Goal: Information Seeking & Learning: Learn about a topic

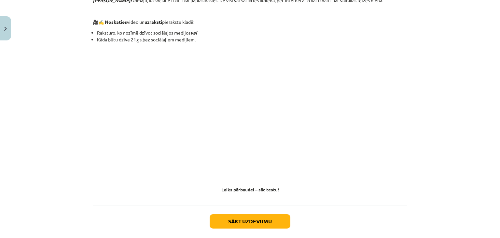
scroll to position [591, 0]
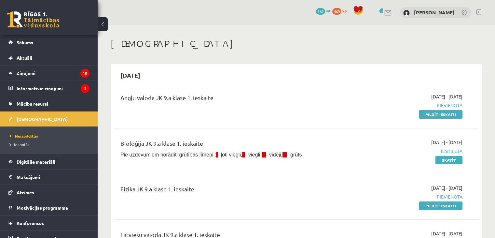
scroll to position [193, 0]
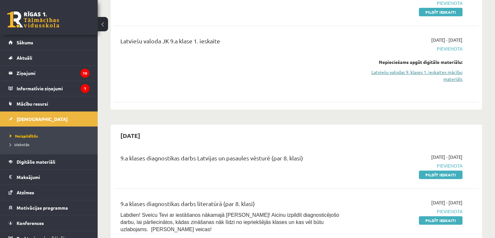
click at [426, 71] on link "Latviešu valodas 9. klases 1. ieskaites mācību materiāls" at bounding box center [408, 76] width 107 height 14
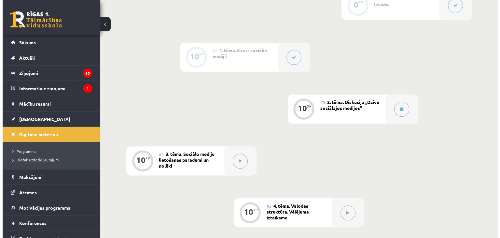
scroll to position [206, 0]
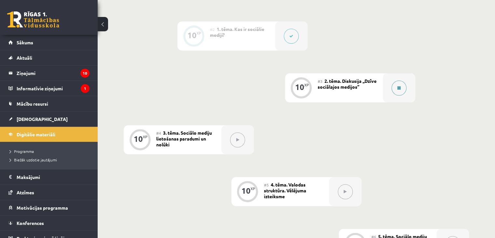
click at [399, 90] on icon at bounding box center [399, 88] width 3 height 4
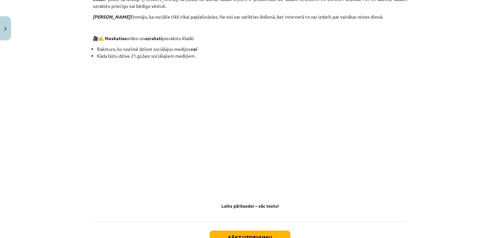
scroll to position [563, 0]
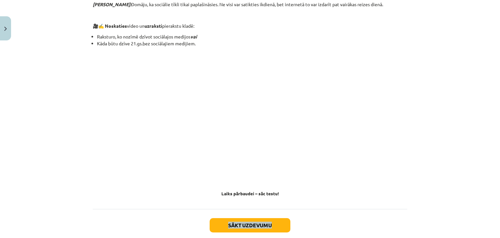
drag, startPoint x: 362, startPoint y: 202, endPoint x: 451, endPoint y: 194, distance: 89.6
click at [451, 194] on div "Mācību tēma: Latviešu valodas 9. klases 1. ieskaites mācību materiāls #3 2. tēm…" at bounding box center [250, 119] width 500 height 238
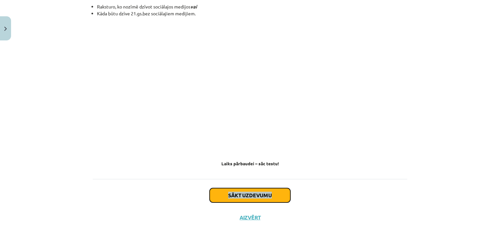
click at [247, 189] on button "Sākt uzdevumu" at bounding box center [250, 195] width 81 height 14
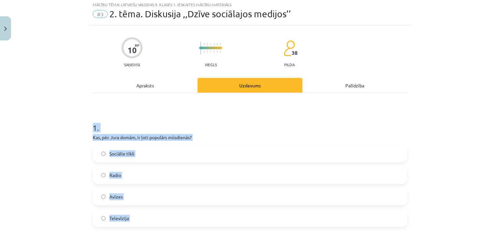
scroll to position [16, 0]
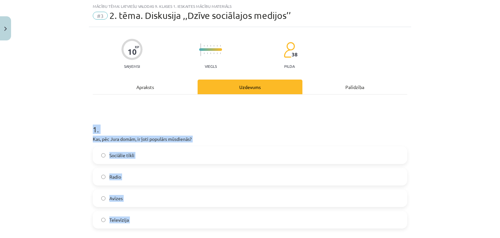
click at [413, 122] on div "Mācību tēma: Latviešu valodas 9. klases 1. ieskaites mācību materiāls #3 2. tēm…" at bounding box center [250, 119] width 500 height 238
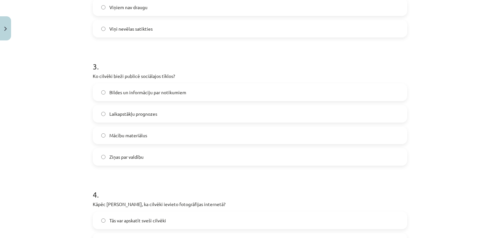
scroll to position [339, 0]
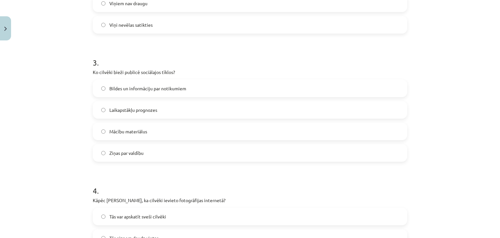
click at [98, 89] on label "Bildes un informāciju par notikumiem" at bounding box center [249, 88] width 313 height 16
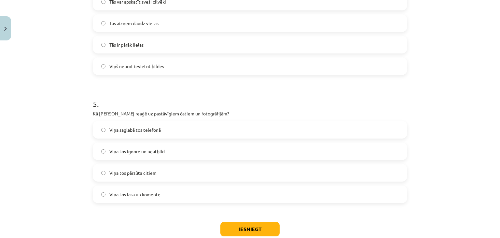
scroll to position [577, 0]
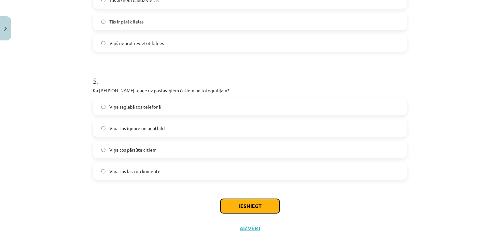
click at [264, 201] on button "Iesniegt" at bounding box center [249, 206] width 59 height 14
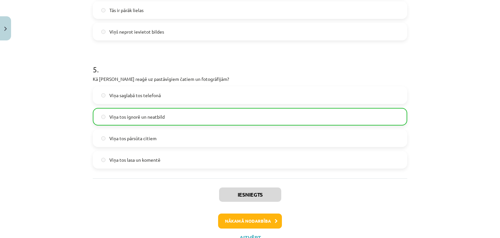
scroll to position [615, 0]
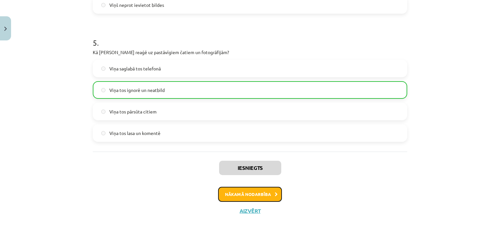
click at [254, 195] on button "Nākamā nodarbība" at bounding box center [250, 194] width 64 height 15
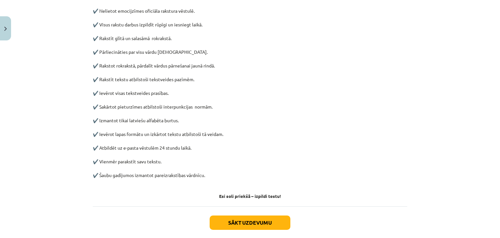
scroll to position [325, 0]
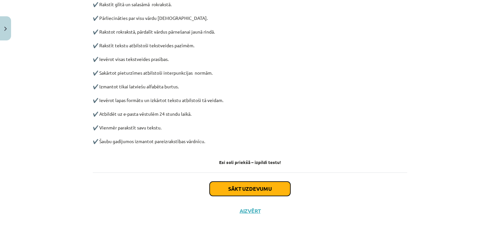
click at [258, 186] on button "Sākt uzdevumu" at bounding box center [250, 188] width 81 height 14
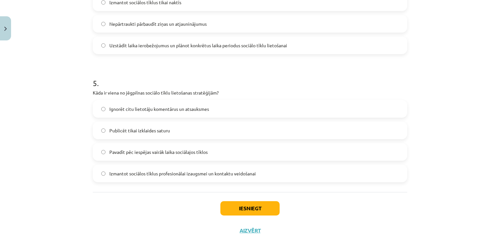
scroll to position [575, 0]
click at [253, 204] on button "Iesniegt" at bounding box center [249, 207] width 59 height 14
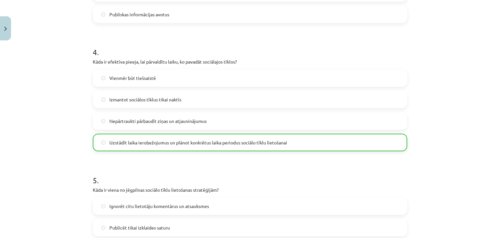
scroll to position [615, 0]
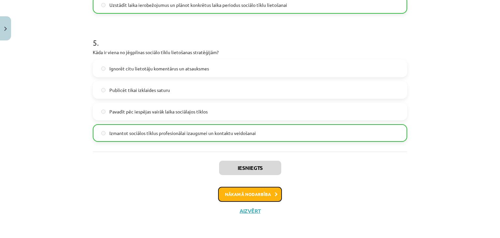
click at [258, 191] on button "Nākamā nodarbība" at bounding box center [250, 194] width 64 height 15
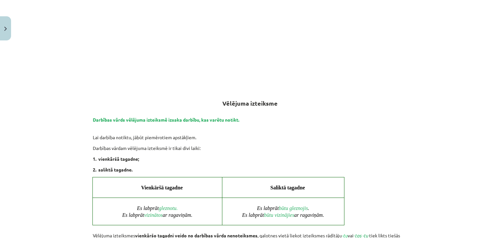
scroll to position [171, 0]
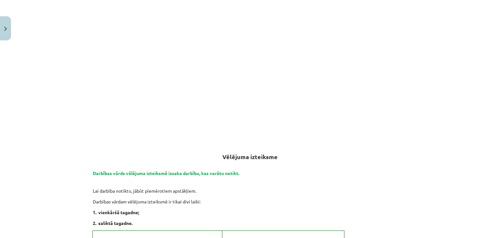
click at [482, 128] on div "Mācību tēma: Latviešu valodas 9. klases 1. ieskaites mācību materiāls #5 4. tēm…" at bounding box center [250, 119] width 500 height 238
click at [435, 7] on div "Mācību tēma: Latviešu valodas 9. klases 1. ieskaites mācību materiāls #5 4. tēm…" at bounding box center [250, 119] width 500 height 238
click at [409, 22] on div "Mācību tēma: Latviešu valodas 9. klases 1. ieskaites mācību materiāls #5 4. tēm…" at bounding box center [250, 119] width 500 height 238
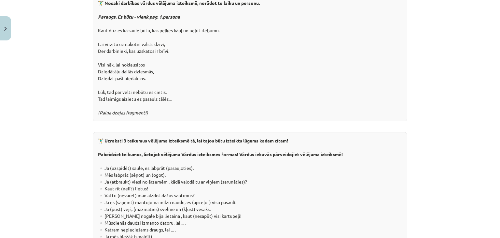
scroll to position [1205, 0]
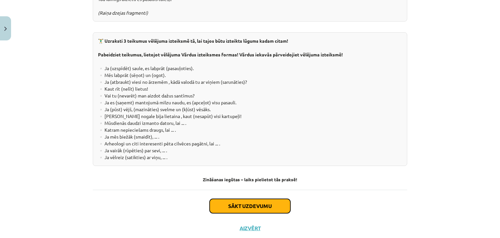
click at [240, 199] on button "Sākt uzdevumu" at bounding box center [250, 206] width 81 height 14
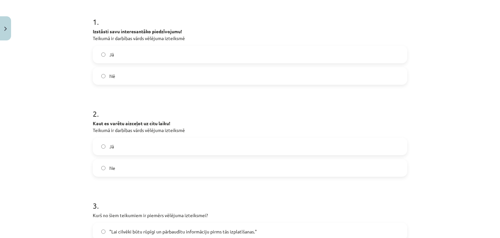
scroll to position [127, 0]
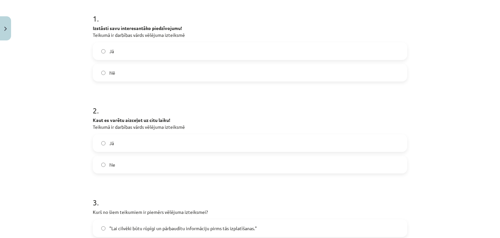
click at [390, 153] on div "Jā Ne" at bounding box center [250, 153] width 315 height 39
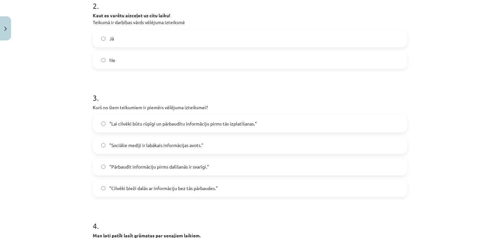
scroll to position [234, 0]
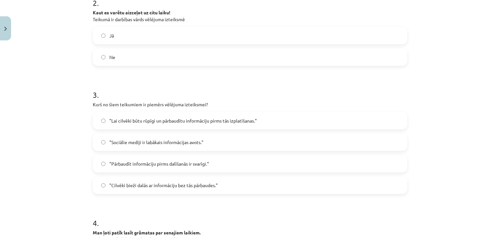
click at [100, 123] on label ""Lai cilvēki būtu rūpīgi un pārbaudītu informāciju pirms tās izplatīšanas."" at bounding box center [249, 120] width 313 height 16
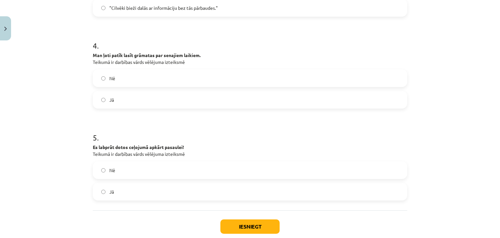
scroll to position [417, 0]
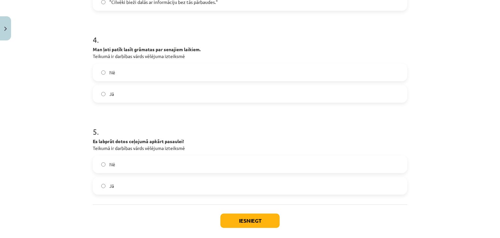
click at [102, 188] on label "Jā" at bounding box center [249, 185] width 313 height 16
click at [255, 220] on button "Iesniegt" at bounding box center [249, 220] width 59 height 14
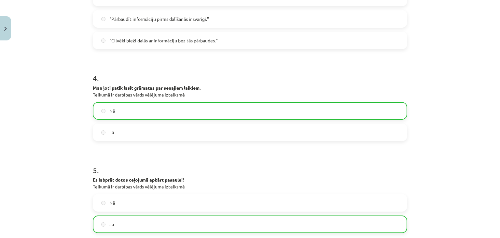
scroll to position [470, 0]
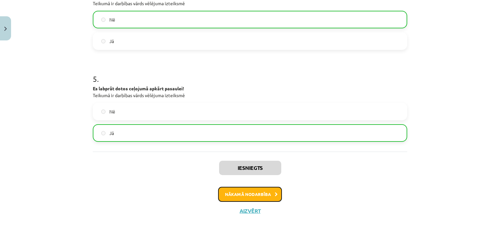
click at [256, 194] on button "Nākamā nodarbība" at bounding box center [250, 194] width 64 height 15
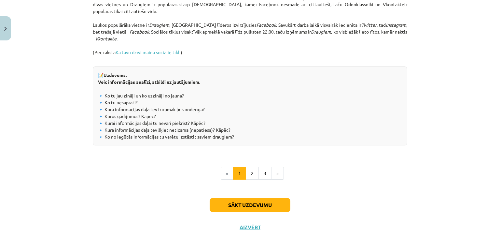
scroll to position [728, 0]
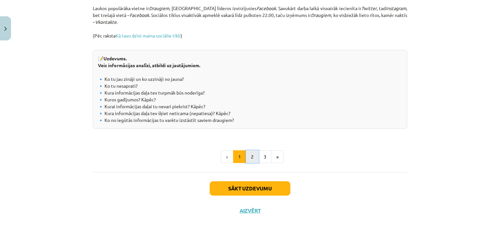
click at [249, 154] on button "2" at bounding box center [252, 156] width 13 height 13
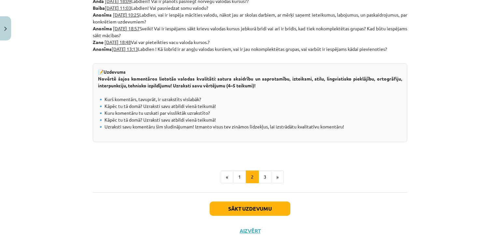
scroll to position [381, 0]
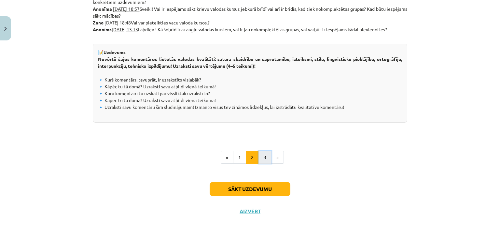
click at [262, 159] on button "3" at bounding box center [265, 157] width 13 height 13
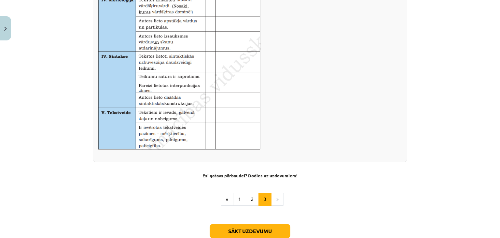
scroll to position [413, 0]
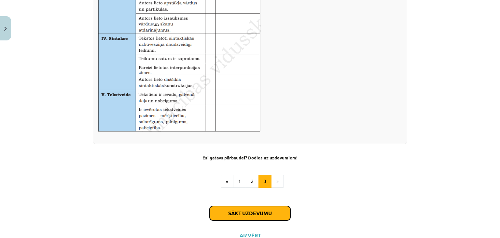
click at [244, 209] on button "Sākt uzdevumu" at bounding box center [250, 213] width 81 height 14
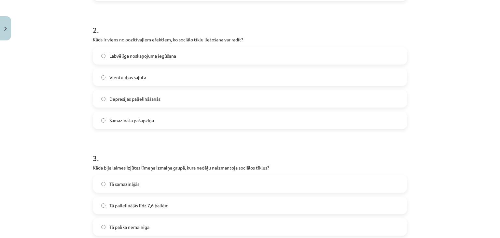
scroll to position [239, 0]
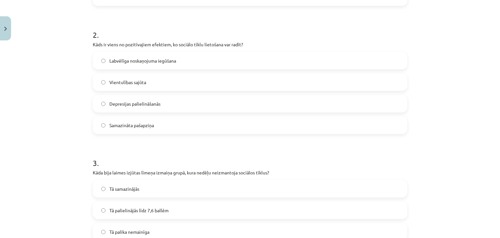
click at [104, 59] on label "Labvēlīga noskaņojuma iegūšana" at bounding box center [249, 60] width 313 height 16
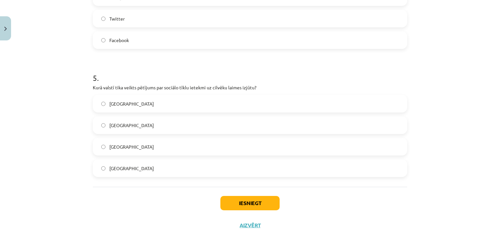
scroll to position [592, 0]
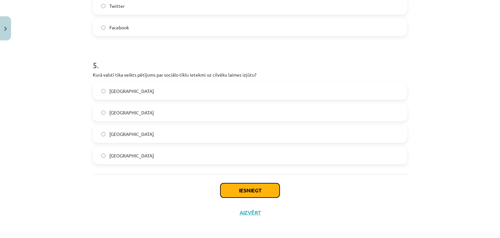
click at [251, 190] on button "Iesniegt" at bounding box center [249, 190] width 59 height 14
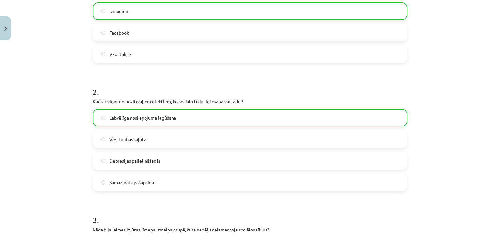
scroll to position [0, 0]
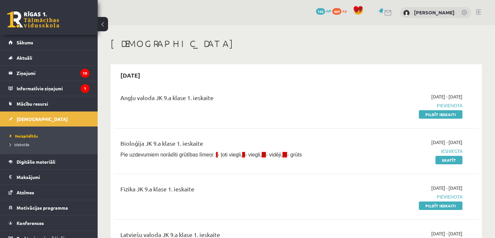
scroll to position [193, 0]
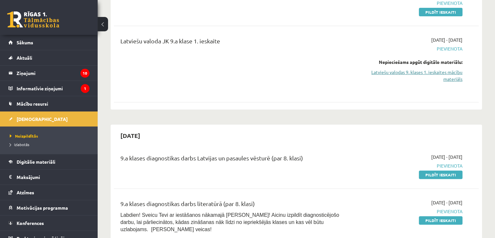
click at [441, 70] on link "Latviešu valodas 9. klases 1. ieskaites mācību materiāls" at bounding box center [408, 76] width 107 height 14
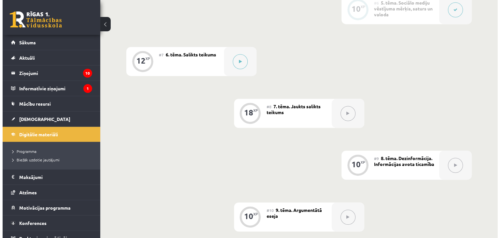
scroll to position [437, 0]
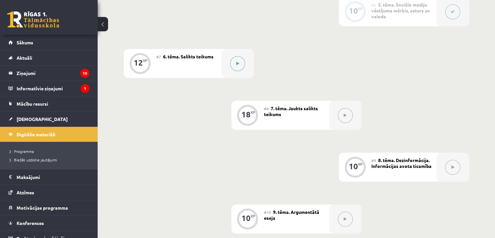
click at [235, 68] on button at bounding box center [237, 63] width 15 height 15
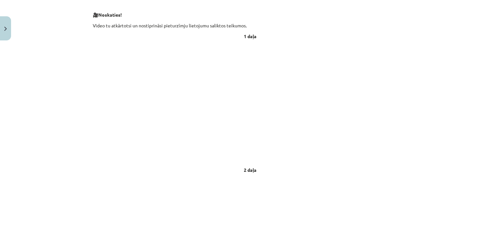
scroll to position [134, 0]
